Goal: Book appointment/travel/reservation

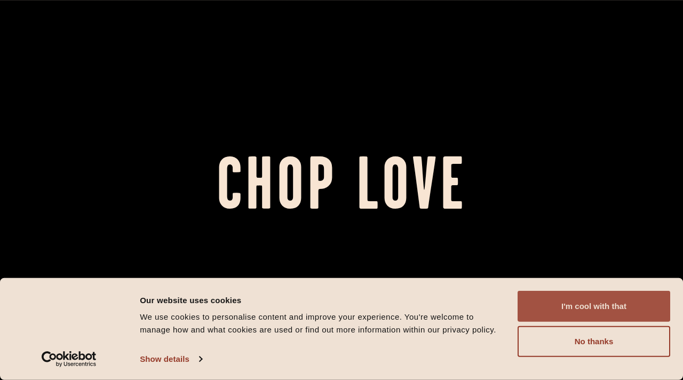
click at [613, 314] on button "I'm cool with that" at bounding box center [594, 306] width 153 height 31
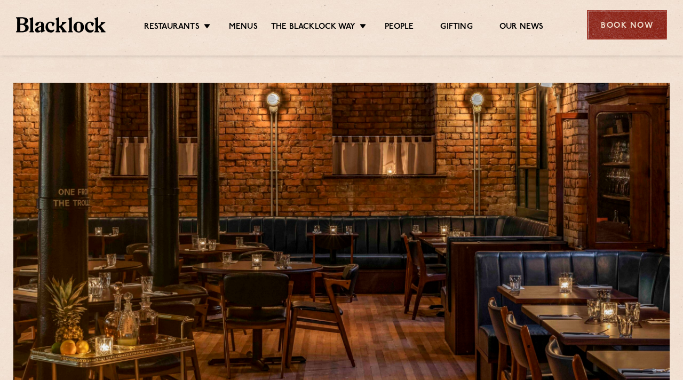
click at [613, 27] on div "Book Now" at bounding box center [627, 24] width 80 height 29
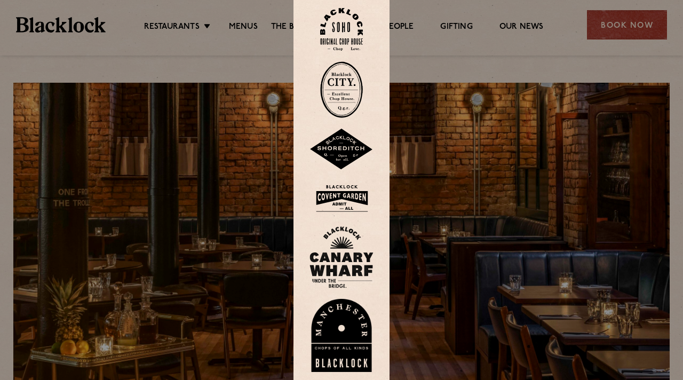
click at [346, 332] on img at bounding box center [342, 336] width 64 height 74
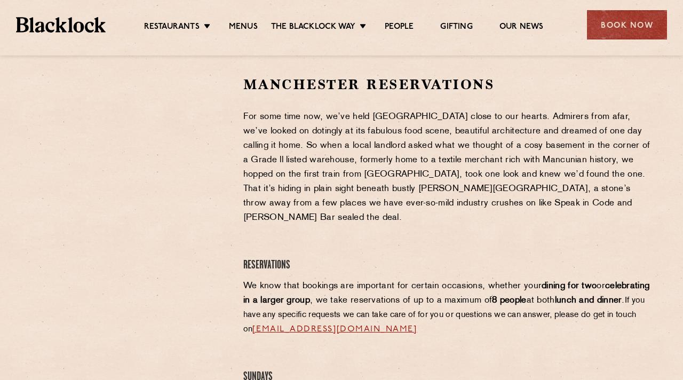
scroll to position [353, 0]
